Goal: Information Seeking & Learning: Learn about a topic

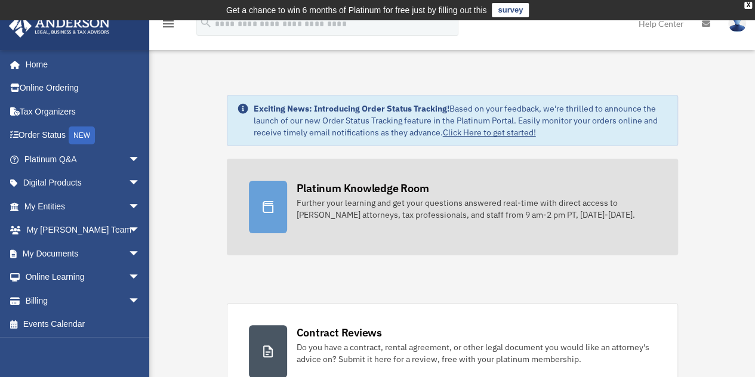
click at [386, 197] on div "Further your learning and get your questions answered real-time with direct acc…" at bounding box center [476, 209] width 359 height 24
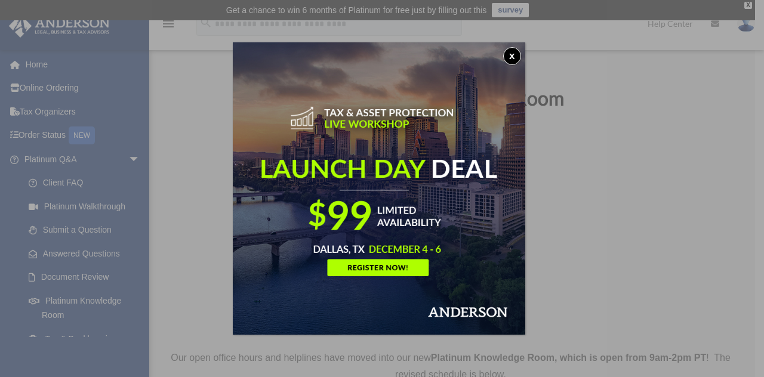
click at [509, 56] on button "x" at bounding box center [512, 56] width 18 height 18
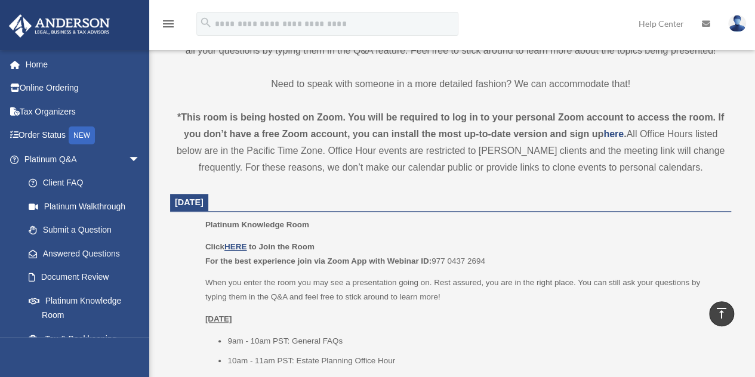
scroll to position [422, 0]
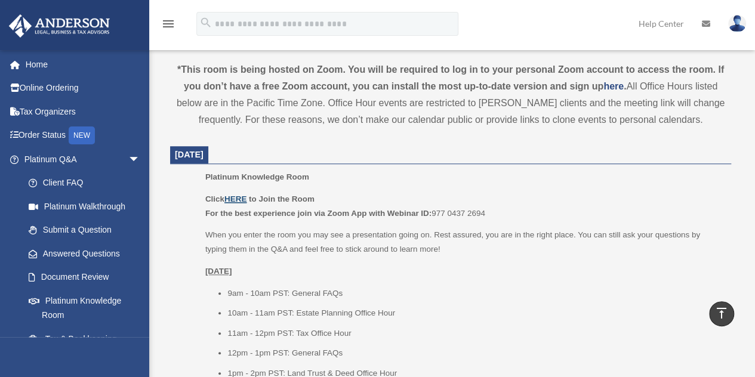
click at [235, 196] on u "HERE" at bounding box center [236, 199] width 22 height 9
